Goal: Check status: Check status

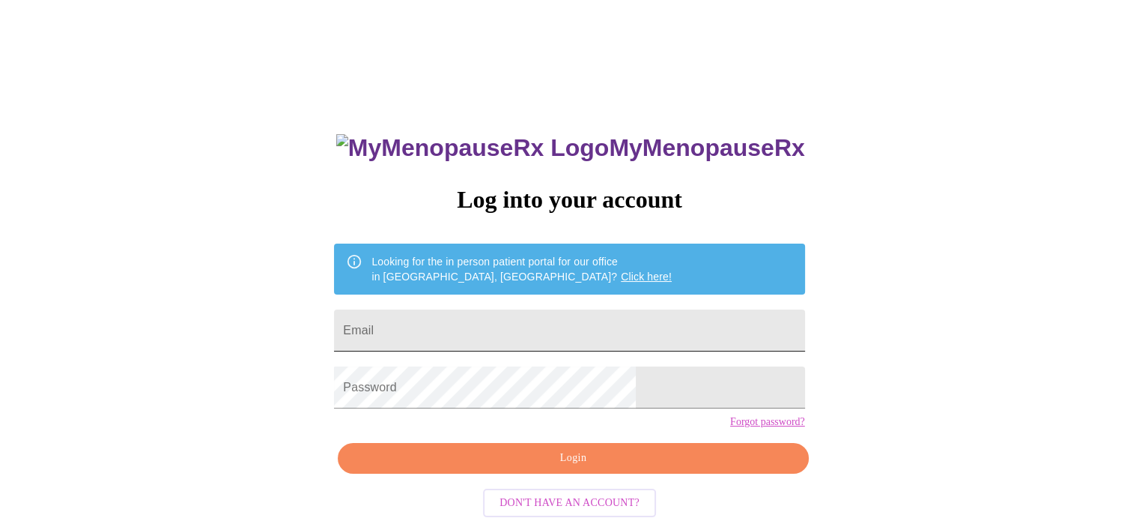
click at [643, 312] on input "Email" at bounding box center [569, 330] width 470 height 42
type input "[EMAIL_ADDRESS][DOMAIN_NAME]"
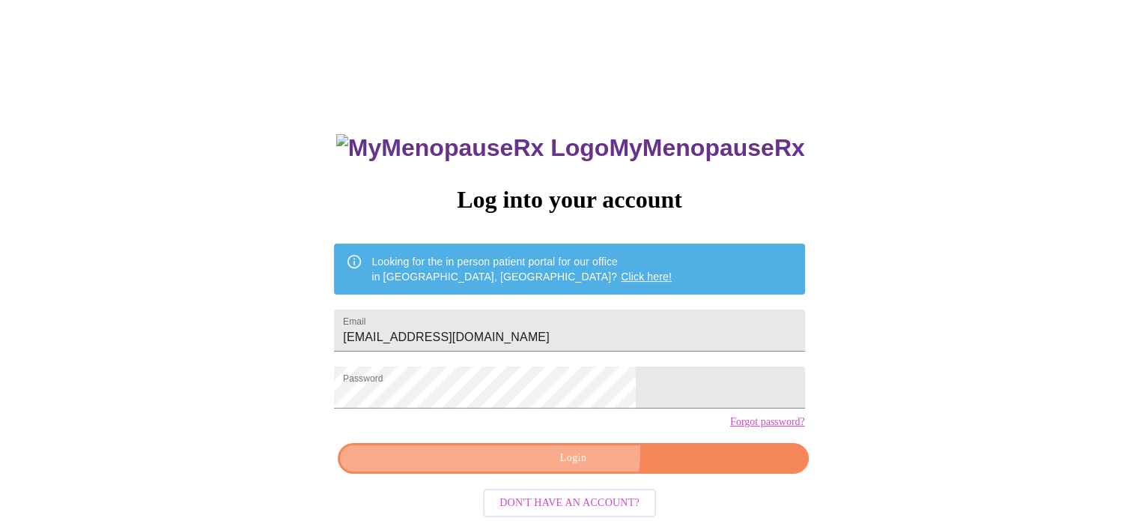
click at [551, 467] on span "Login" at bounding box center [573, 458] width 436 height 19
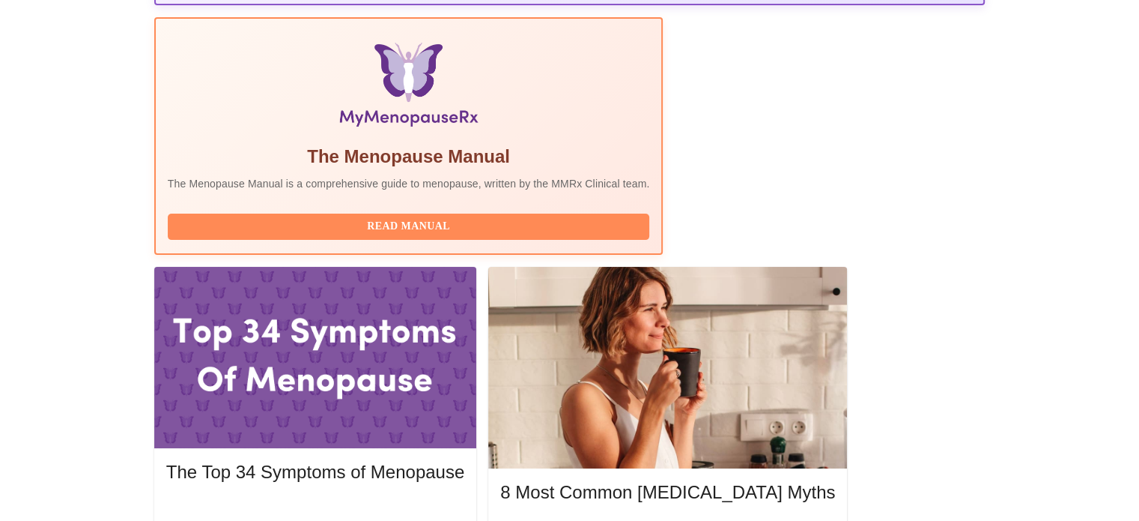
scroll to position [466, 0]
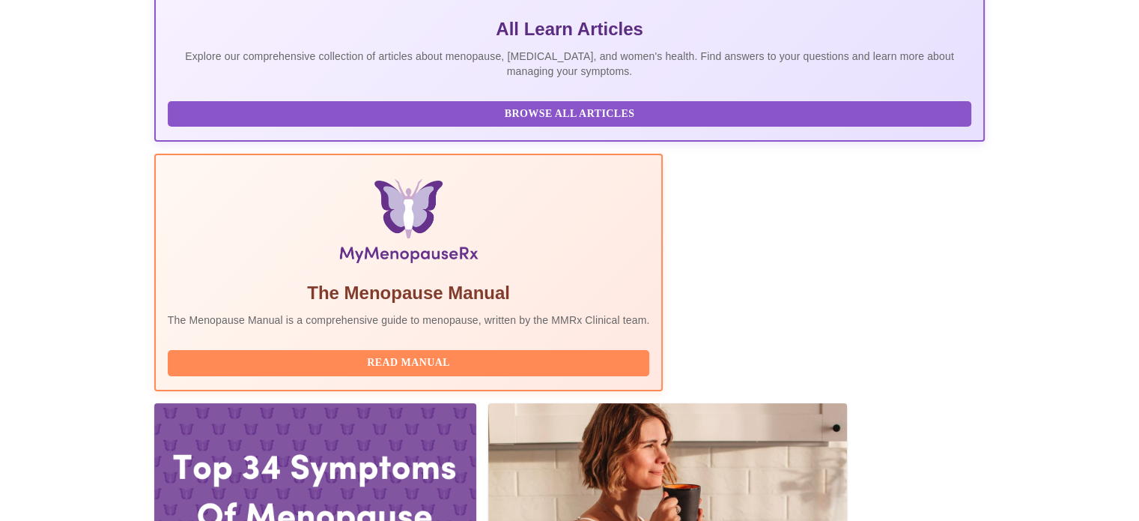
scroll to position [300, 0]
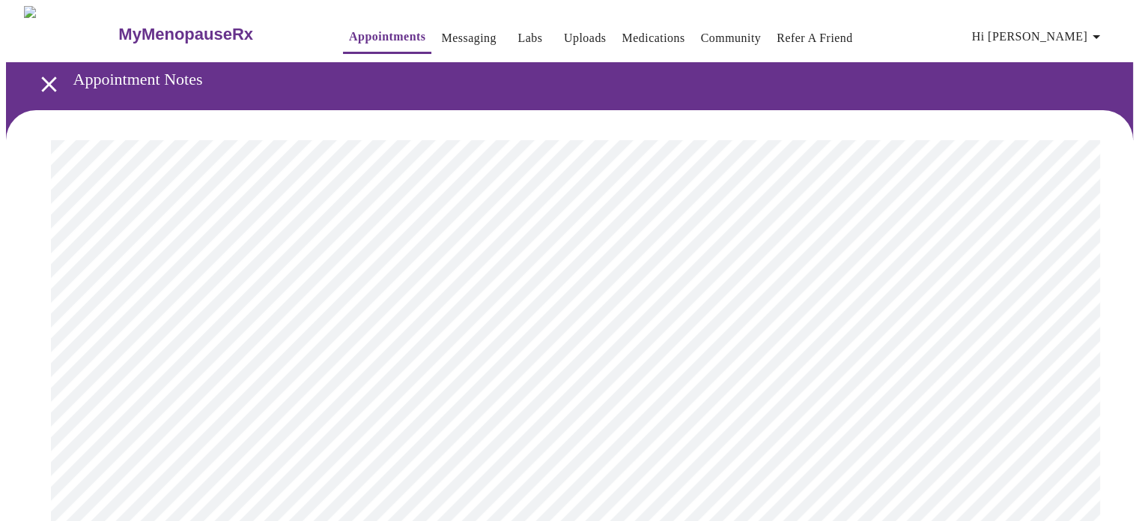
click at [42, 75] on icon "open drawer" at bounding box center [49, 84] width 26 height 26
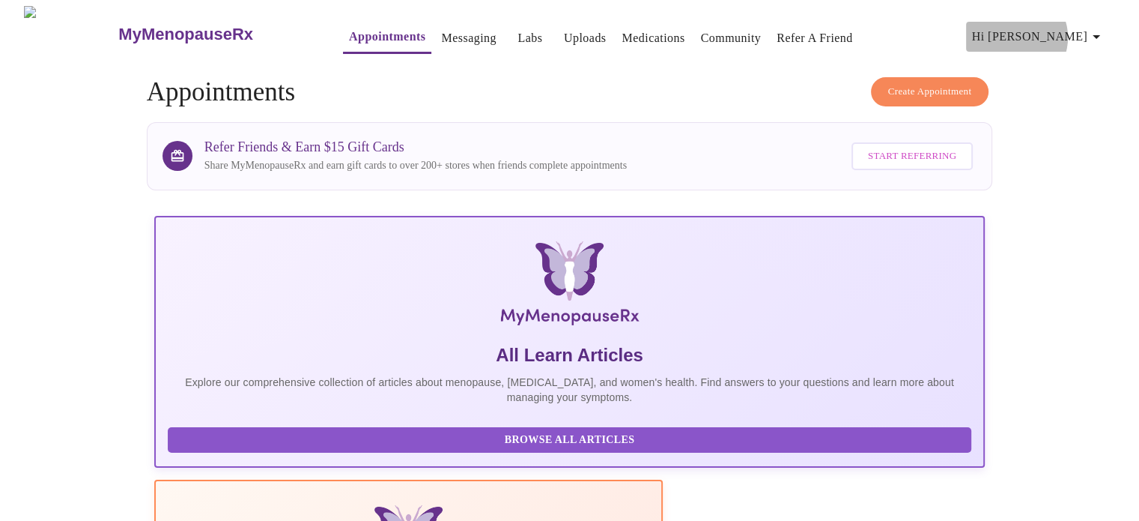
click at [1089, 31] on span "Hi [PERSON_NAME]" at bounding box center [1038, 36] width 133 height 21
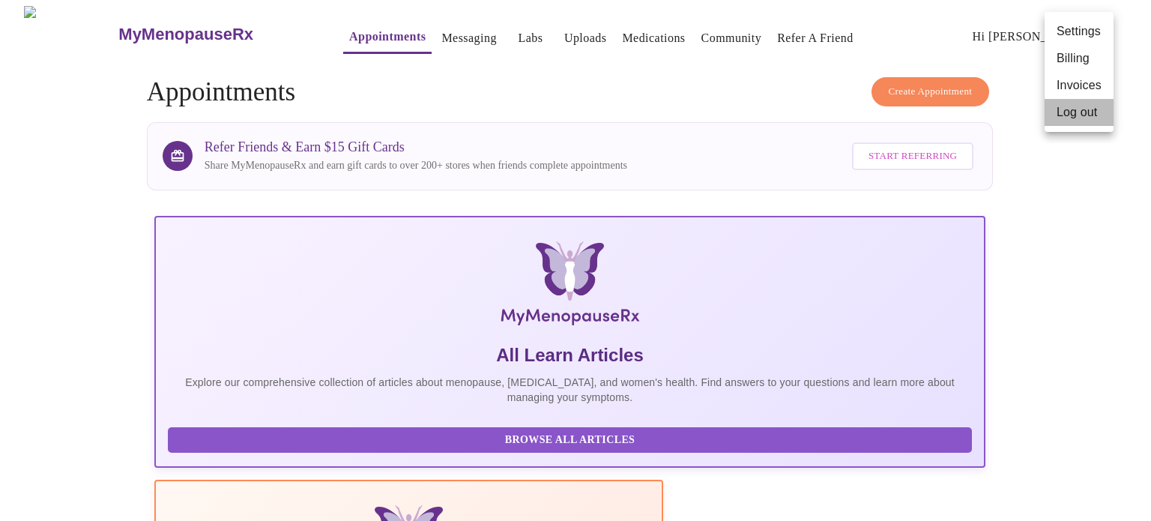
click at [1064, 118] on li "Log out" at bounding box center [1078, 112] width 69 height 27
